Goal: Transaction & Acquisition: Obtain resource

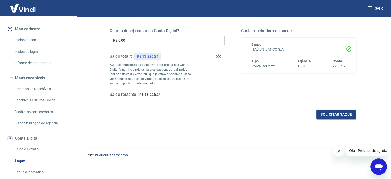
scroll to position [66, 0]
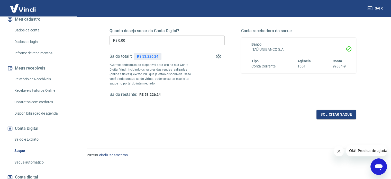
click at [41, 89] on link "Recebíveis Futuros Online" at bounding box center [41, 90] width 58 height 11
click at [144, 40] on input "R$ 0,00" at bounding box center [167, 40] width 115 height 10
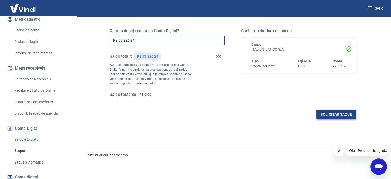
type input "R$ 53.226,24"
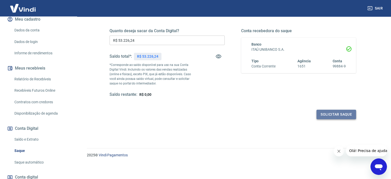
click at [335, 113] on button "Solicitar saque" at bounding box center [337, 115] width 40 height 10
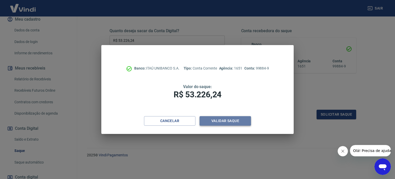
click at [223, 123] on button "Validar saque" at bounding box center [225, 121] width 51 height 10
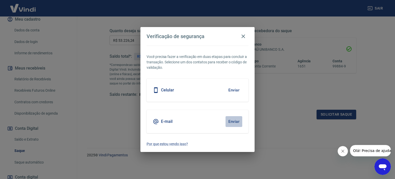
click at [234, 120] on button "Enviar" at bounding box center [234, 121] width 17 height 11
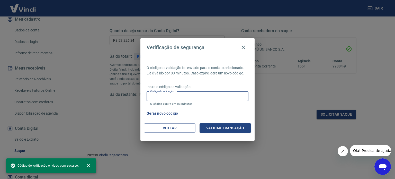
click at [193, 95] on input "Código de validação" at bounding box center [198, 97] width 102 height 10
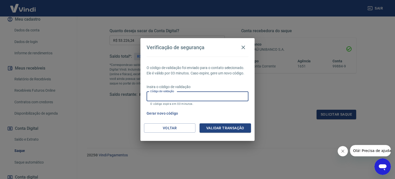
click at [185, 95] on input "Código de validação" at bounding box center [198, 97] width 102 height 10
type input "539752"
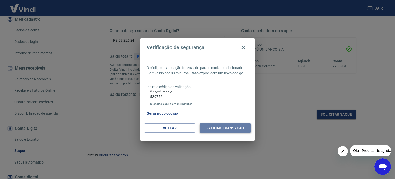
click at [219, 128] on button "Validar transação" at bounding box center [225, 128] width 51 height 10
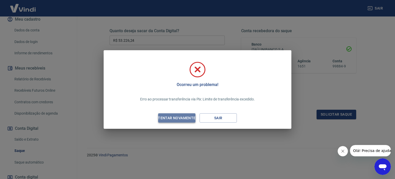
click at [178, 117] on div "Tentar novamente" at bounding box center [177, 118] width 50 height 6
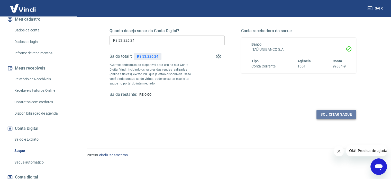
click at [328, 114] on button "Solicitar saque" at bounding box center [337, 115] width 40 height 10
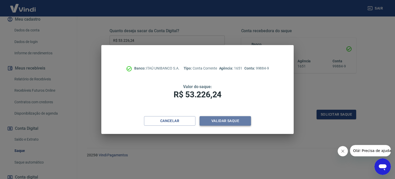
click at [221, 122] on button "Validar saque" at bounding box center [225, 121] width 51 height 10
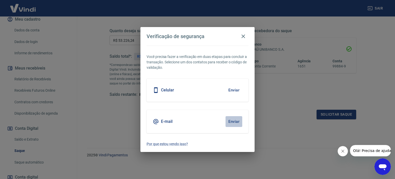
click at [236, 121] on button "Enviar" at bounding box center [234, 121] width 17 height 11
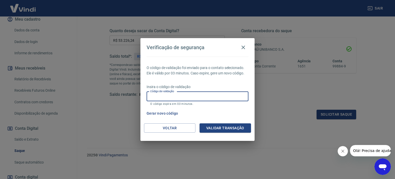
click at [185, 99] on input "Código de validação" at bounding box center [198, 97] width 102 height 10
click at [181, 97] on input "Código de validação" at bounding box center [198, 97] width 102 height 10
type input "477486"
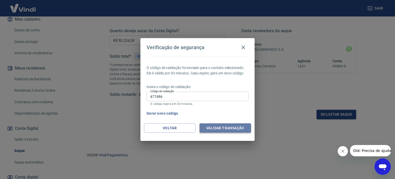
click at [221, 128] on button "Validar transação" at bounding box center [225, 128] width 51 height 10
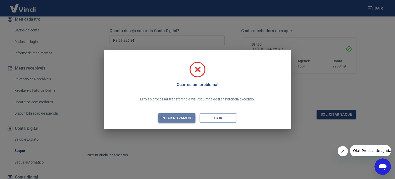
click at [185, 118] on div "Tentar novamente" at bounding box center [177, 118] width 50 height 6
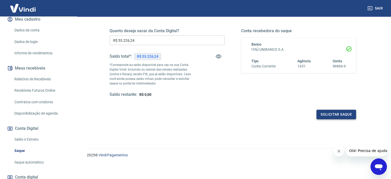
click at [342, 113] on button "Solicitar saque" at bounding box center [337, 115] width 40 height 10
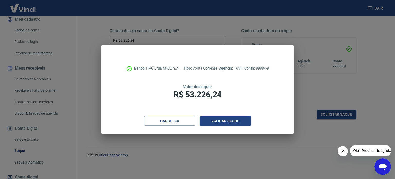
click at [307, 126] on div "Banco: ITAÚ UNIBANCO S.A. Tipo: Conta Corrente Agência: 1651 Conta: 99884-9 Val…" at bounding box center [197, 89] width 395 height 179
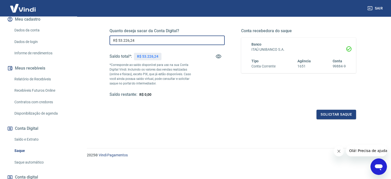
click at [139, 41] on input "R$ 53.226,24" at bounding box center [167, 40] width 115 height 10
click at [129, 39] on input "R$ 0,00" at bounding box center [167, 40] width 115 height 10
type input "R$ 30.000,00"
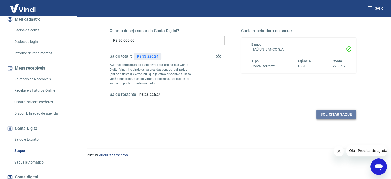
click at [335, 113] on button "Solicitar saque" at bounding box center [337, 115] width 40 height 10
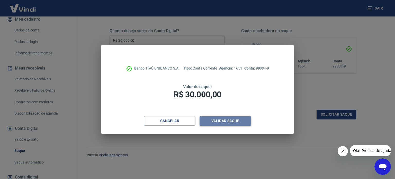
click at [237, 122] on button "Validar saque" at bounding box center [225, 121] width 51 height 10
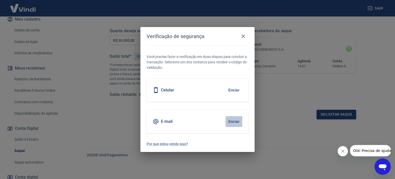
click at [236, 121] on button "Enviar" at bounding box center [234, 121] width 17 height 11
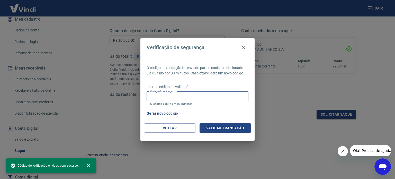
click at [184, 94] on input "Código de validação" at bounding box center [198, 97] width 102 height 10
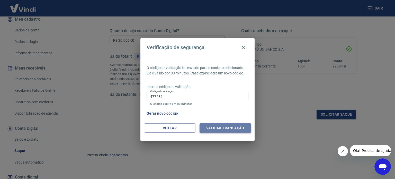
click at [213, 127] on button "Validar transação" at bounding box center [225, 128] width 51 height 10
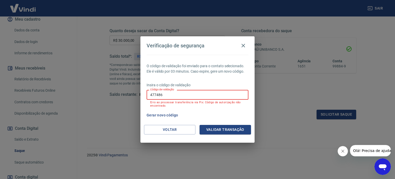
click at [164, 94] on input "477486" at bounding box center [198, 95] width 102 height 10
type input "4"
type input "507909"
click at [221, 131] on button "Validar transação" at bounding box center [225, 130] width 51 height 10
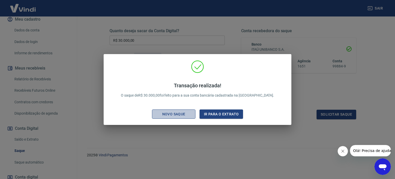
click at [173, 113] on div "Novo saque" at bounding box center [173, 114] width 35 height 6
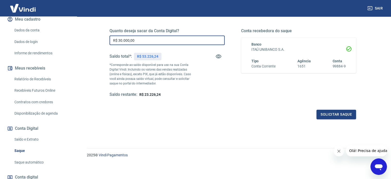
click at [137, 39] on input "R$ 30.000,00" at bounding box center [167, 40] width 115 height 10
type input "R$ 20.000,00"
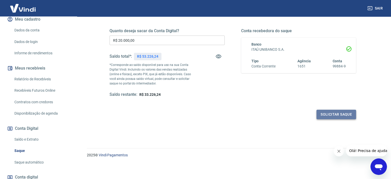
click at [320, 113] on button "Solicitar saque" at bounding box center [337, 115] width 40 height 10
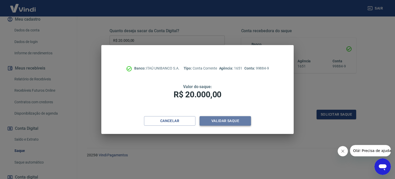
click at [225, 119] on button "Validar saque" at bounding box center [225, 121] width 51 height 10
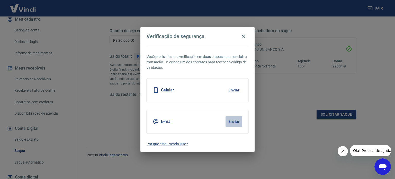
click at [236, 122] on button "Enviar" at bounding box center [234, 121] width 17 height 11
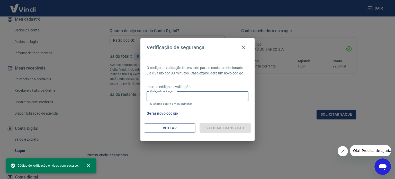
click at [202, 97] on input "Código de validação" at bounding box center [198, 97] width 102 height 10
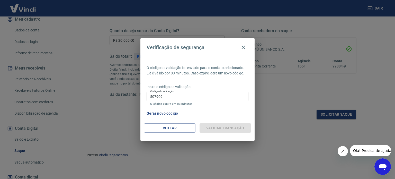
click at [218, 129] on div "Validar transação" at bounding box center [225, 128] width 51 height 10
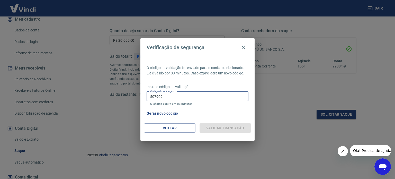
click at [195, 97] on input "507909" at bounding box center [198, 97] width 102 height 10
type input "5"
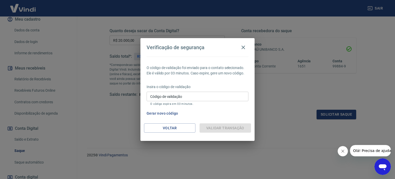
click at [220, 106] on div "Insira o código de validação Código de validação Código de validação O código e…" at bounding box center [198, 95] width 102 height 22
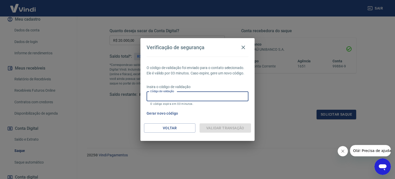
click at [197, 97] on input "Código de validação" at bounding box center [198, 97] width 102 height 10
type input "860092"
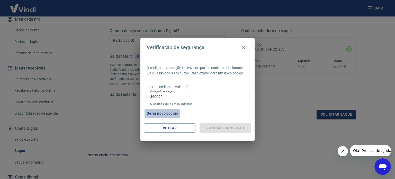
click at [169, 114] on button "Gerar novo código" at bounding box center [163, 114] width 36 height 10
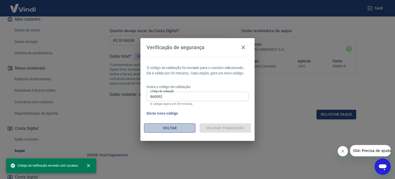
click at [167, 127] on button "Voltar" at bounding box center [169, 128] width 51 height 10
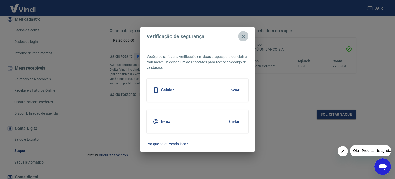
click at [245, 35] on icon "button" at bounding box center [243, 36] width 6 height 6
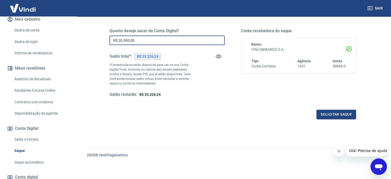
click at [141, 41] on input "R$ 20.000,00" at bounding box center [167, 40] width 115 height 10
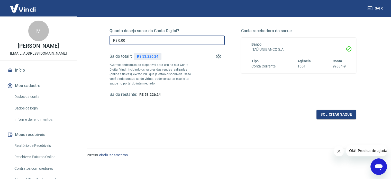
scroll to position [0, 0]
type input "R$ 0,00"
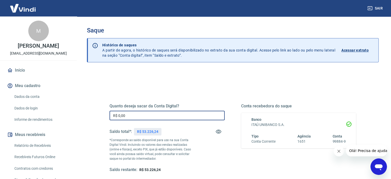
click at [129, 116] on input "R$ 0,00" at bounding box center [167, 116] width 115 height 10
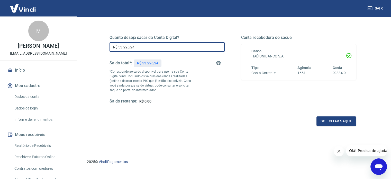
scroll to position [69, 0]
type input "R$ 53.226,24"
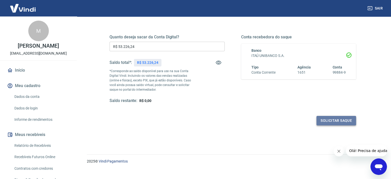
click at [325, 119] on button "Solicitar saque" at bounding box center [337, 121] width 40 height 10
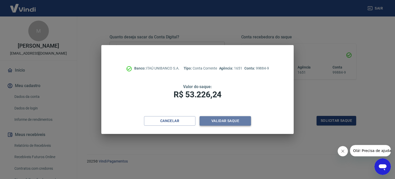
click at [225, 121] on button "Validar saque" at bounding box center [225, 121] width 51 height 10
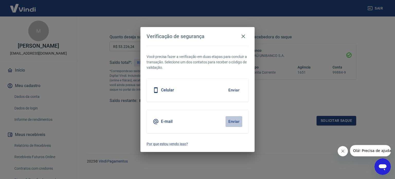
click at [235, 120] on button "Enviar" at bounding box center [234, 121] width 17 height 11
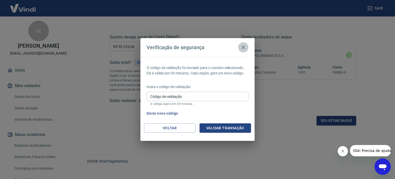
click at [242, 47] on icon "button" at bounding box center [243, 47] width 6 height 6
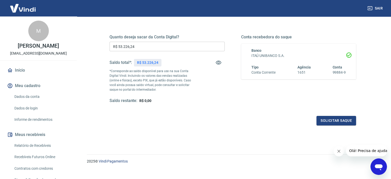
click at [32, 94] on link "Dados da conta" at bounding box center [41, 96] width 58 height 11
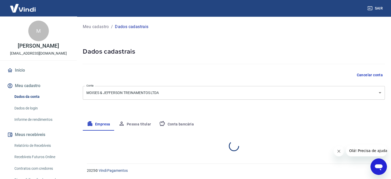
select select "SP"
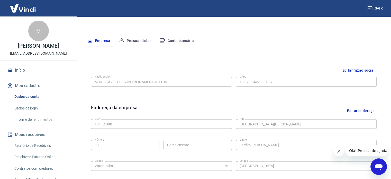
scroll to position [84, 0]
click at [142, 42] on button "Pessoa titular" at bounding box center [134, 40] width 41 height 12
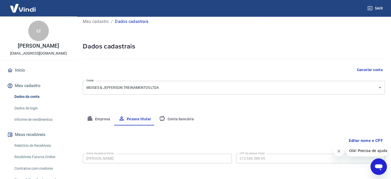
scroll to position [0, 0]
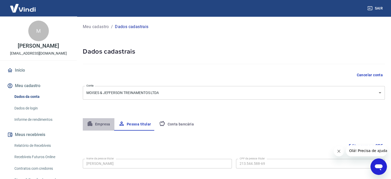
click at [103, 123] on button "Empresa" at bounding box center [99, 124] width 32 height 12
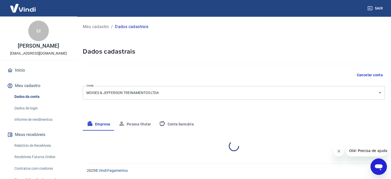
select select "SP"
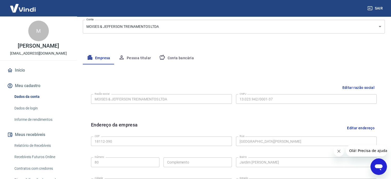
scroll to position [68, 0]
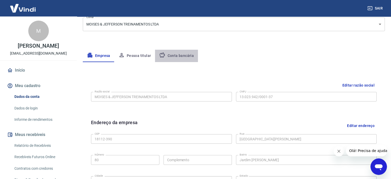
click at [185, 54] on button "Conta bancária" at bounding box center [176, 56] width 43 height 12
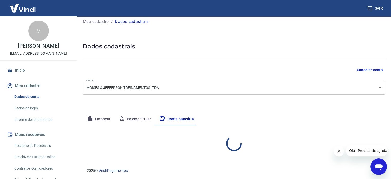
select select "1"
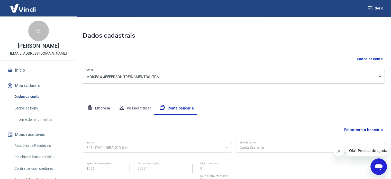
scroll to position [55, 0]
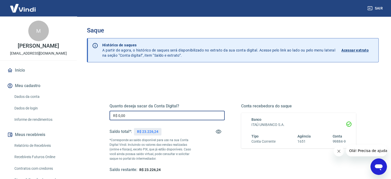
click at [143, 116] on input "R$ 0,00" at bounding box center [167, 116] width 115 height 10
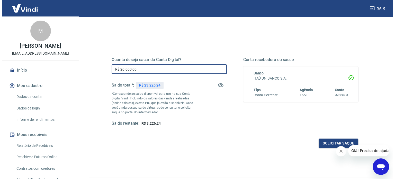
scroll to position [50, 0]
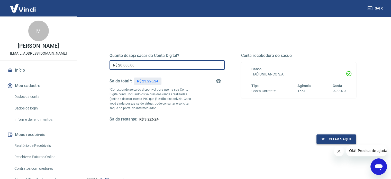
type input "R$ 20.000,00"
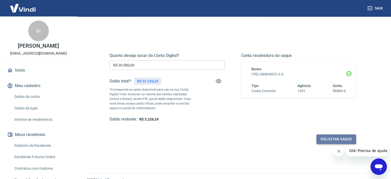
click at [325, 139] on button "Solicitar saque" at bounding box center [337, 139] width 40 height 10
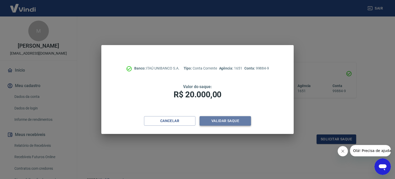
click at [230, 120] on button "Validar saque" at bounding box center [225, 121] width 51 height 10
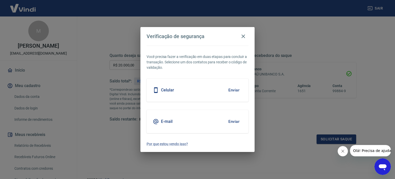
click at [212, 90] on div "Celular Enviar" at bounding box center [198, 89] width 102 height 23
click at [232, 119] on button "Enviar" at bounding box center [234, 121] width 17 height 11
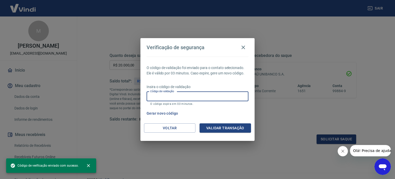
click at [182, 97] on input "Código de validação" at bounding box center [198, 97] width 102 height 10
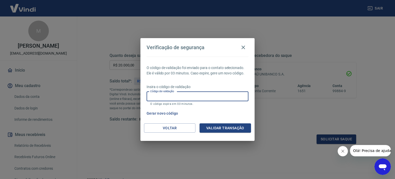
click at [182, 97] on input "Código de validação" at bounding box center [198, 97] width 102 height 10
type input "186556"
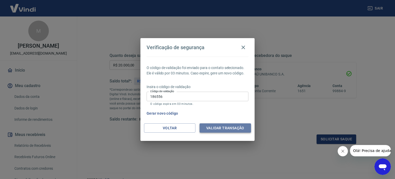
click at [221, 127] on button "Validar transação" at bounding box center [225, 128] width 51 height 10
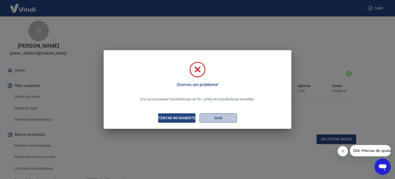
click at [222, 118] on button "Sair" at bounding box center [218, 118] width 37 height 10
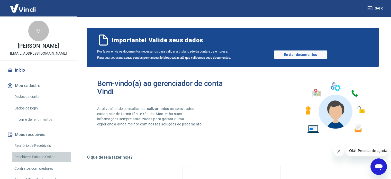
click at [46, 156] on link "Recebíveis Futuros Online" at bounding box center [41, 157] width 58 height 11
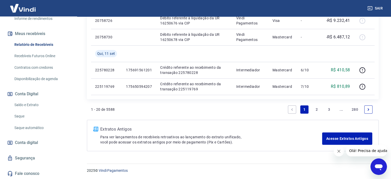
scroll to position [99, 0]
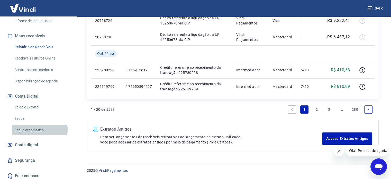
click at [31, 129] on link "Saque automático" at bounding box center [41, 130] width 58 height 11
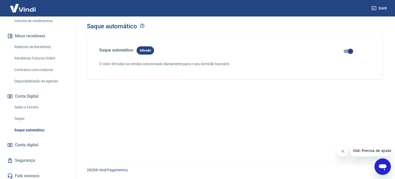
click at [30, 147] on span "Conta digital" at bounding box center [26, 144] width 23 height 7
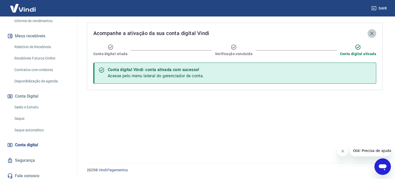
click at [372, 33] on icon "button" at bounding box center [372, 33] width 6 height 6
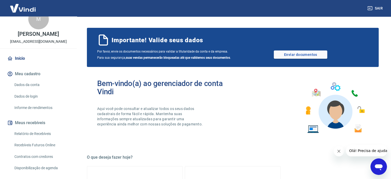
scroll to position [4, 0]
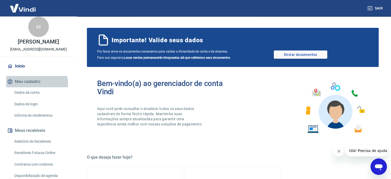
click at [30, 85] on button "Meu cadastro" at bounding box center [38, 81] width 65 height 11
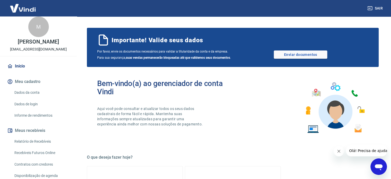
click at [37, 81] on button "Meu cadastro" at bounding box center [38, 81] width 65 height 11
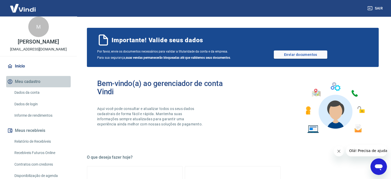
click at [39, 80] on button "Meu cadastro" at bounding box center [38, 81] width 65 height 11
click at [30, 81] on button "Meu cadastro" at bounding box center [38, 81] width 65 height 11
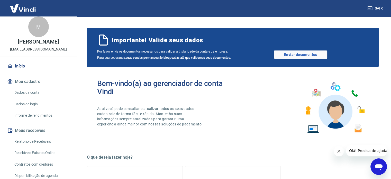
click at [43, 48] on p "[EMAIL_ADDRESS][DOMAIN_NAME]" at bounding box center [38, 49] width 57 height 5
click at [40, 22] on div "M" at bounding box center [38, 26] width 21 height 21
click at [18, 68] on link "Início" at bounding box center [38, 65] width 65 height 11
